Goal: Find specific page/section

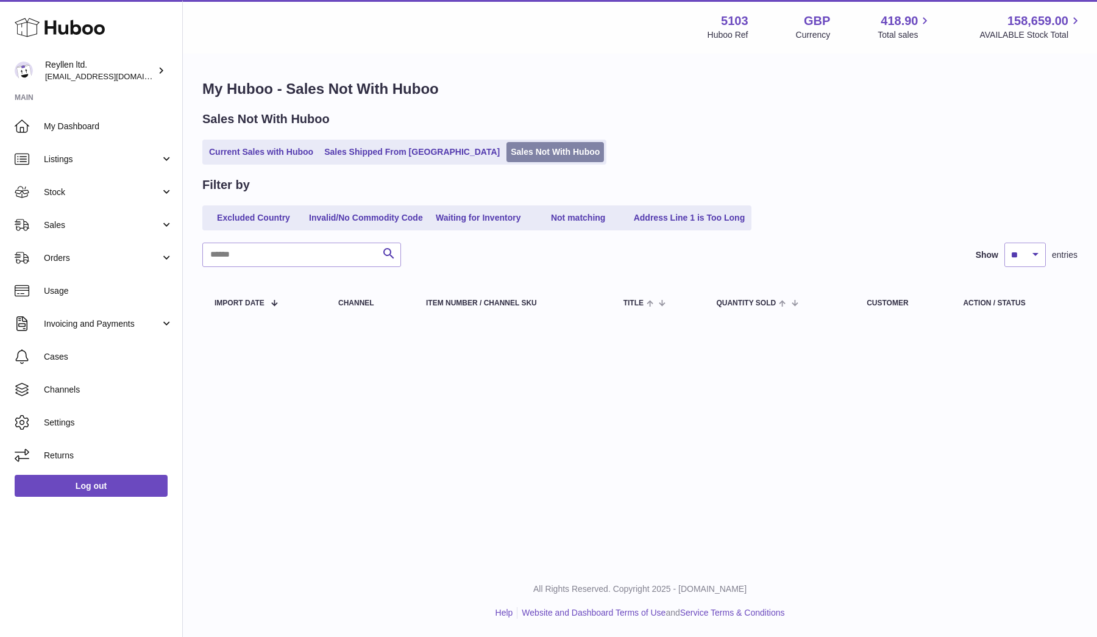
click at [507, 148] on link "Sales Not With Huboo" at bounding box center [556, 152] width 98 height 20
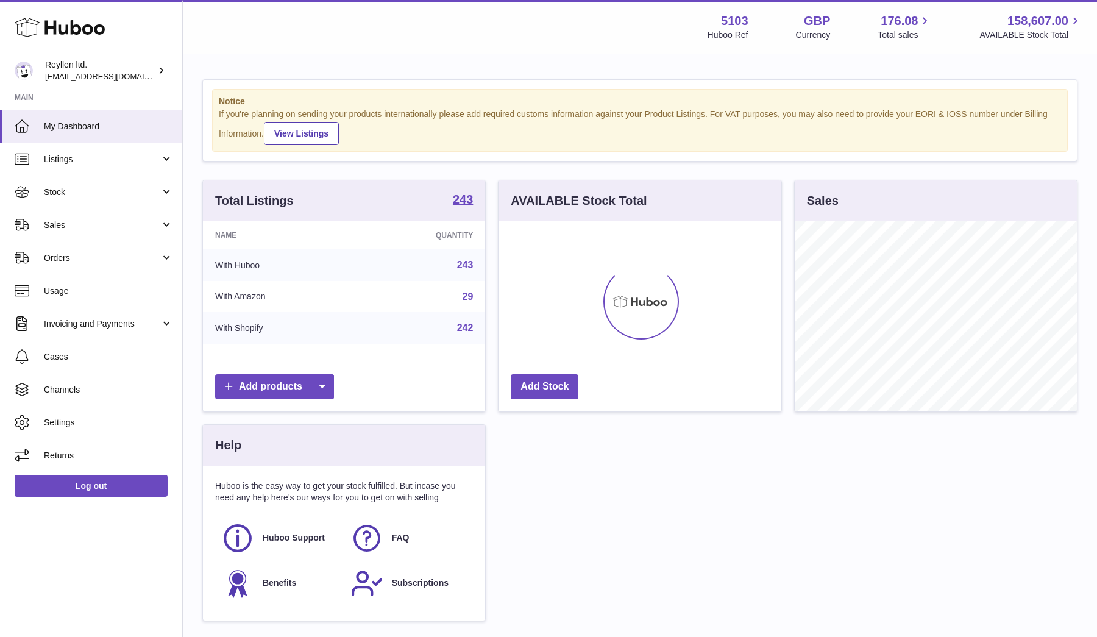
scroll to position [190, 283]
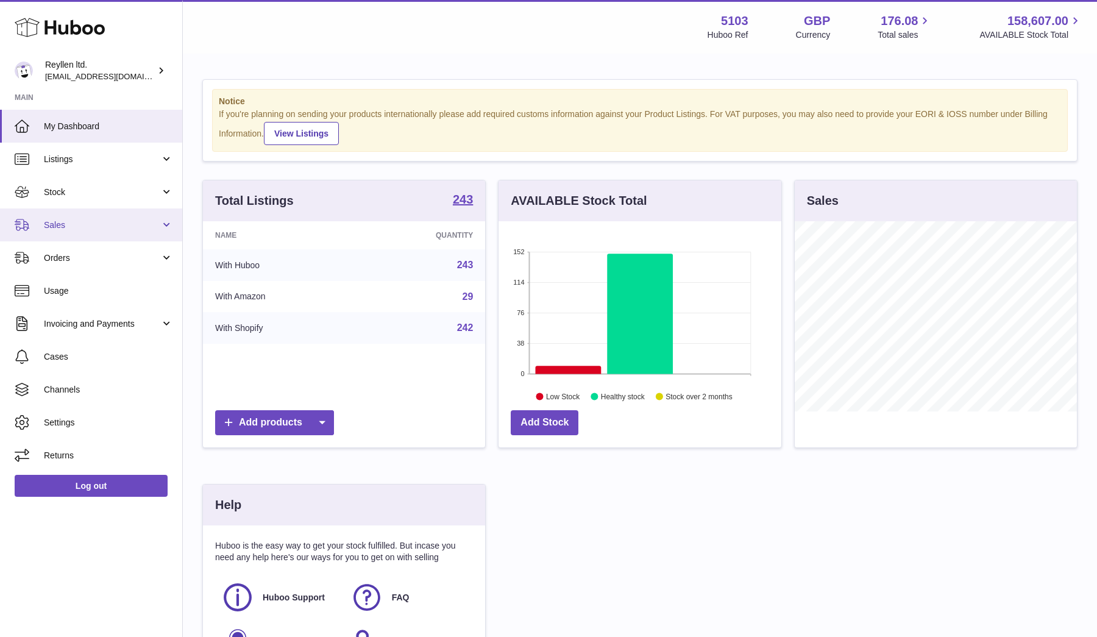
click at [88, 226] on span "Sales" at bounding box center [102, 225] width 116 height 12
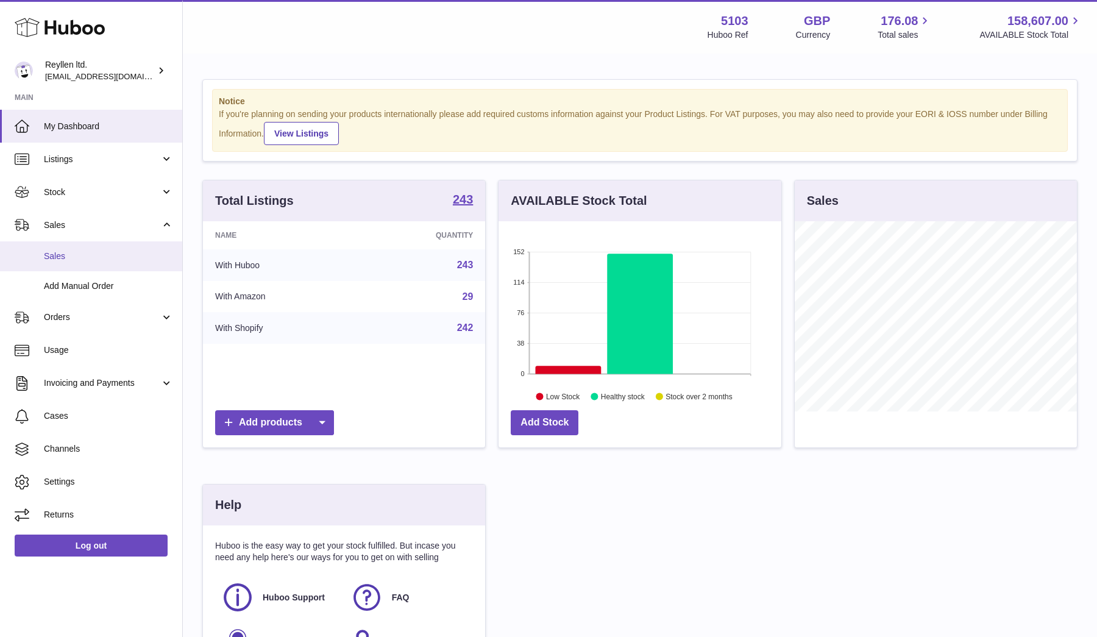
click at [88, 257] on span "Sales" at bounding box center [108, 257] width 129 height 12
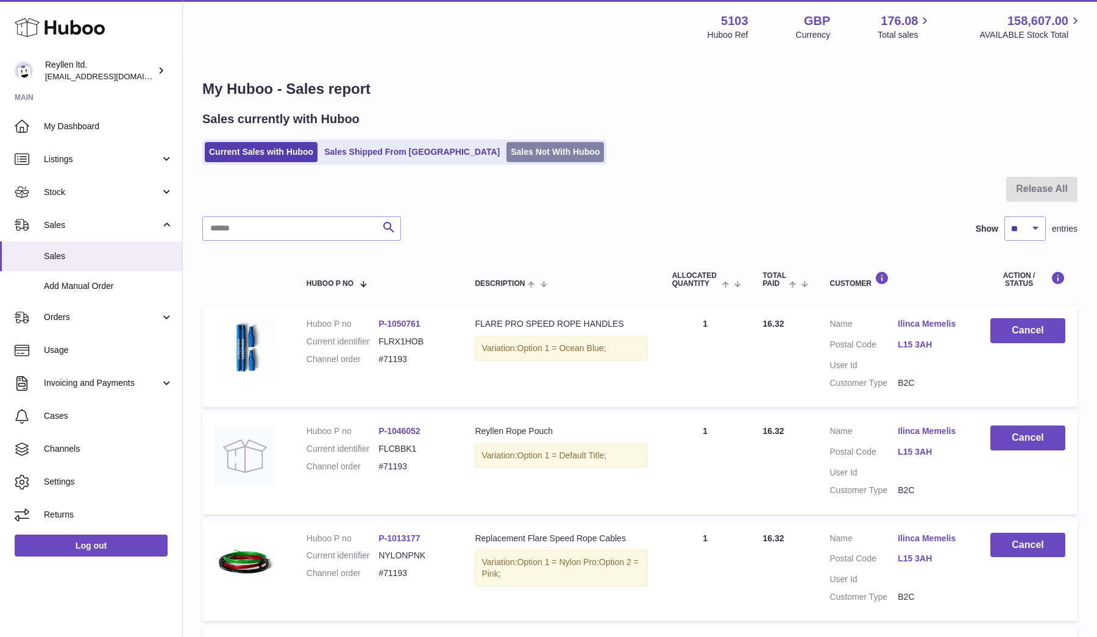
click at [507, 145] on link "Sales Not With Huboo" at bounding box center [556, 152] width 98 height 20
